Goal: Use online tool/utility: Utilize a website feature to perform a specific function

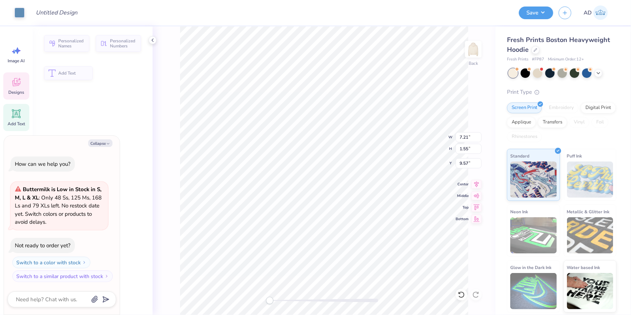
type textarea "x"
type input "7.21"
type input "1.55"
type input "9.57"
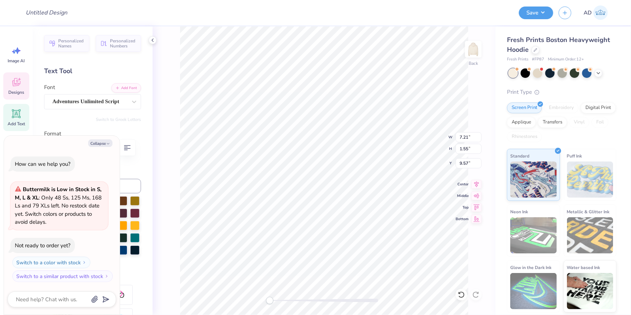
scroll to position [5, 1]
type textarea "x"
type textarea "k"
type textarea "x"
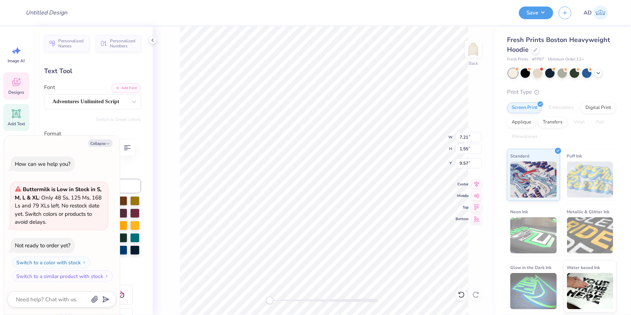
type textarea "K"
type textarea "x"
type textarea "Kap"
type textarea "x"
type textarea "[PERSON_NAME]"
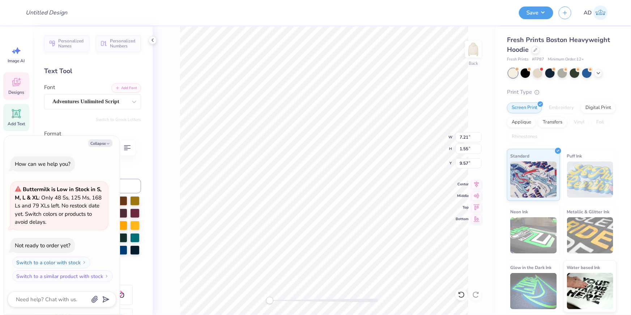
type textarea "x"
type textarea "Kappa"
type textarea "x"
type textarea "Kappa"
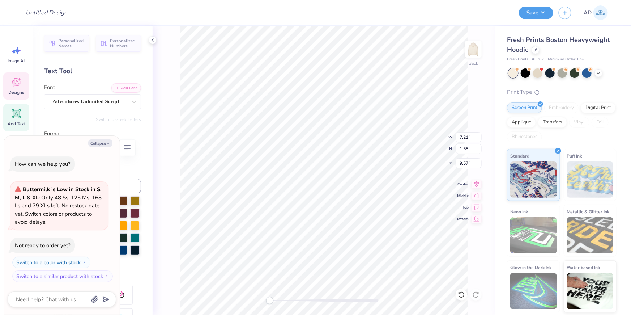
type textarea "x"
type textarea "Kappa A"
type textarea "x"
type textarea "Kappa Al"
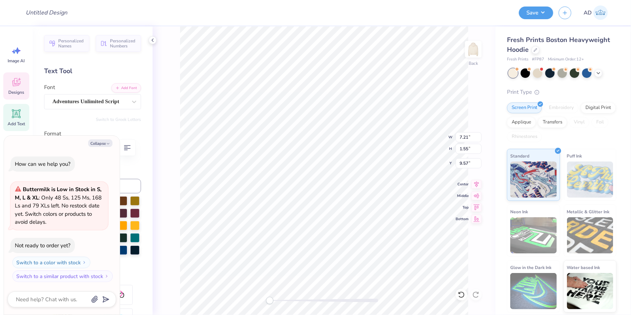
type textarea "x"
type textarea "Kappa Alph"
type textarea "x"
type textarea "Kappa Alpha"
type textarea "x"
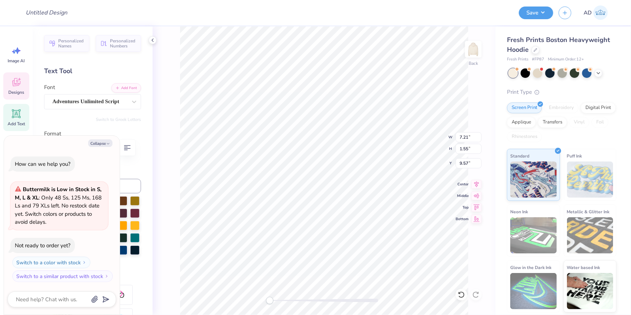
scroll to position [5, 3]
type textarea "Kappa Alpha"
type textarea "x"
type textarea "Kappa Alpha"
type textarea "x"
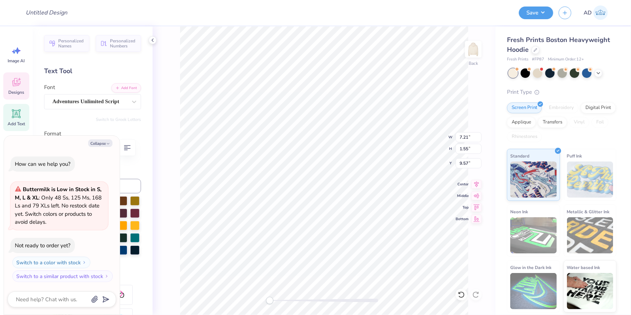
type textarea "Kappa Alpha T"
type textarea "x"
type textarea "Kappa Alpha Th"
type textarea "x"
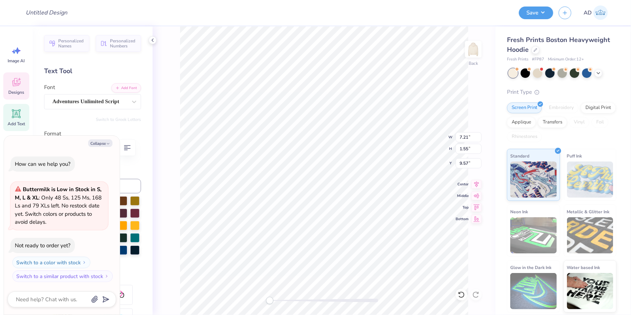
type textarea "Kappa Alpha The"
type textarea "x"
type textarea "Kappa Alpha Thet"
type textarea "x"
type textarea "Kappa Alpha Theta"
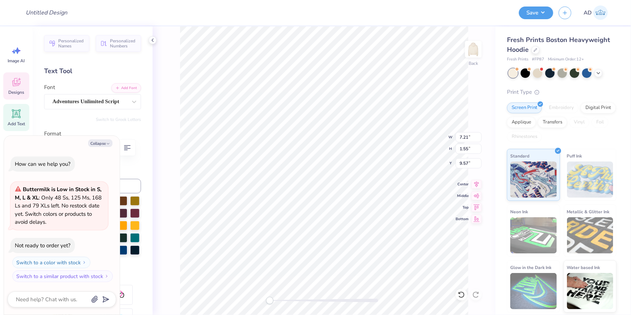
scroll to position [5, 4]
type textarea "x"
